Goal: Task Accomplishment & Management: Manage account settings

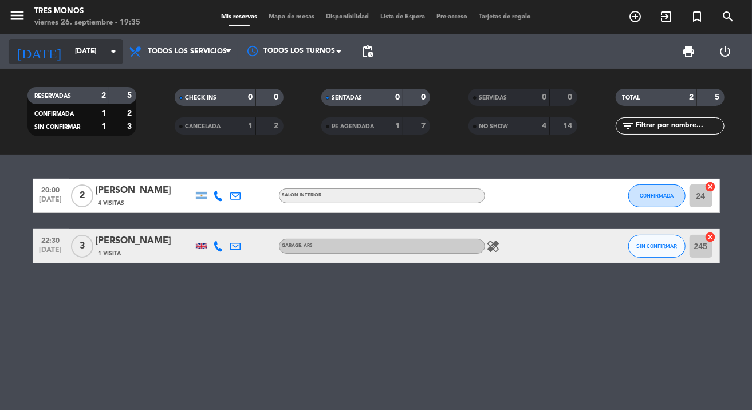
click at [75, 54] on input "[DATE]" at bounding box center [117, 51] width 96 height 19
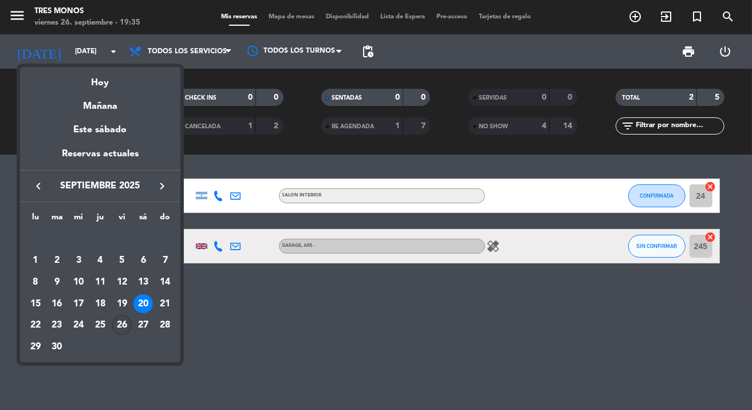
click at [118, 322] on div "26" at bounding box center [121, 324] width 19 height 19
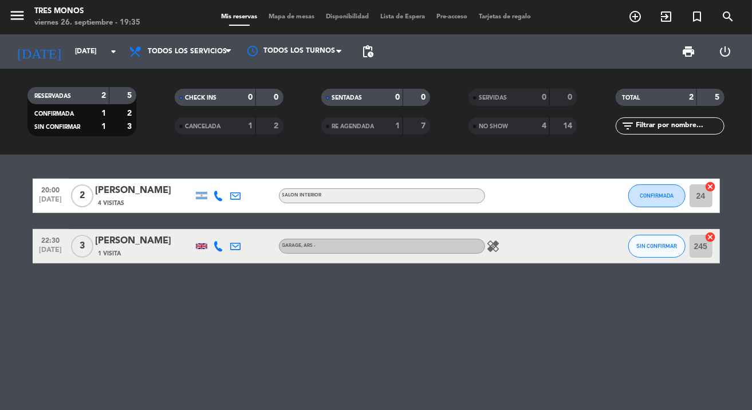
type input "[DATE]"
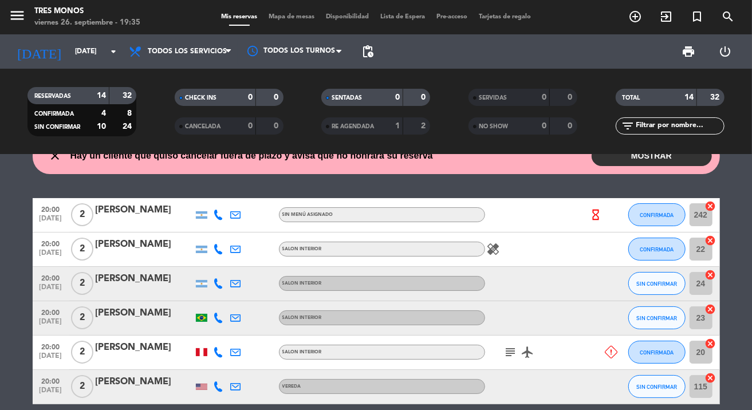
scroll to position [50, 0]
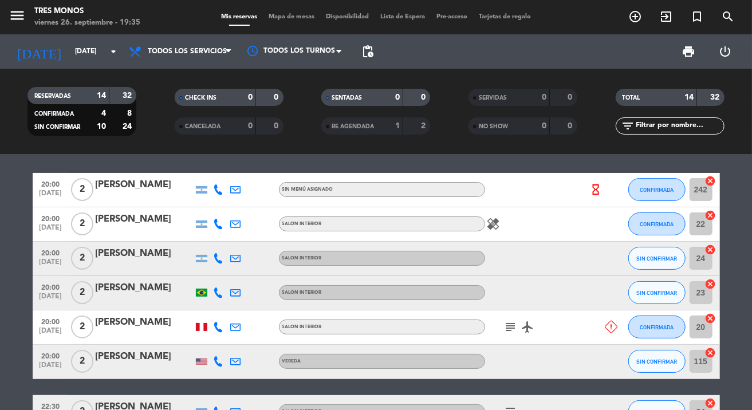
click at [489, 226] on icon "healing" at bounding box center [494, 224] width 14 height 14
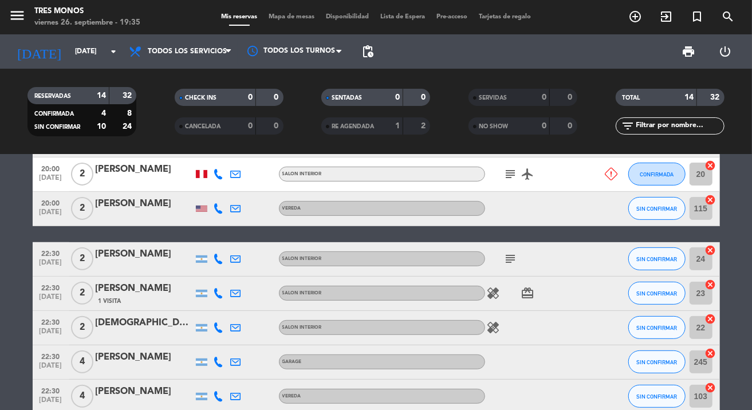
scroll to position [229, 0]
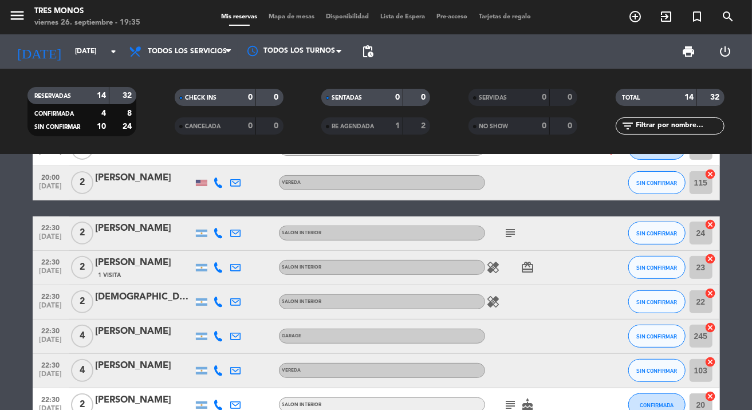
click at [483, 262] on div "SALON INTERIOR" at bounding box center [382, 267] width 206 height 15
click at [494, 269] on icon "healing" at bounding box center [494, 267] width 14 height 14
click at [495, 307] on icon "healing" at bounding box center [494, 302] width 14 height 14
click at [510, 233] on icon "subject" at bounding box center [511, 233] width 14 height 14
click at [490, 301] on icon "healing" at bounding box center [494, 302] width 14 height 14
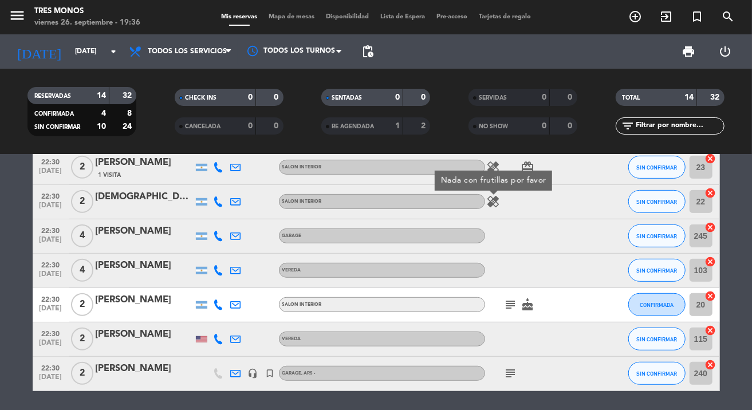
scroll to position [330, 0]
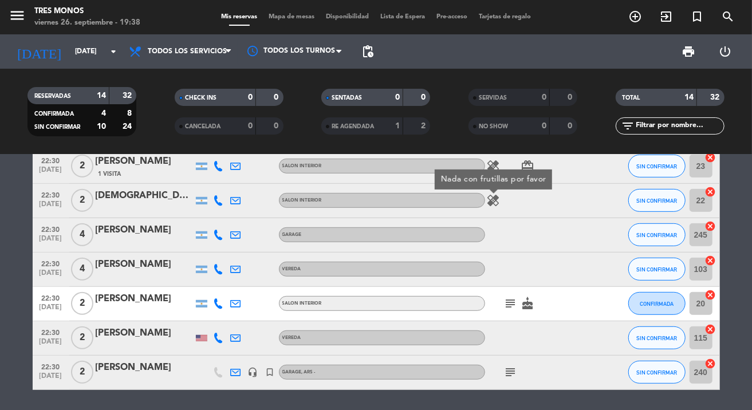
click at [15, 195] on bookings-row "20:00 [DATE] 2 Bel [PERSON_NAME] Sin menú asignado hourglass_empty CONFIRMADA 2…" at bounding box center [376, 141] width 752 height 497
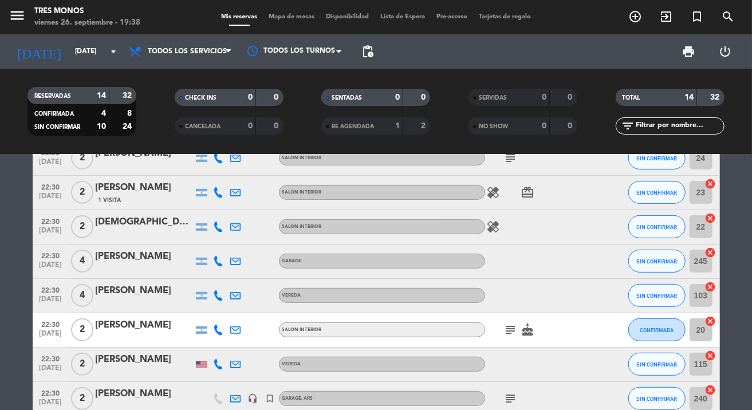
scroll to position [305, 0]
